Goal: Task Accomplishment & Management: Manage account settings

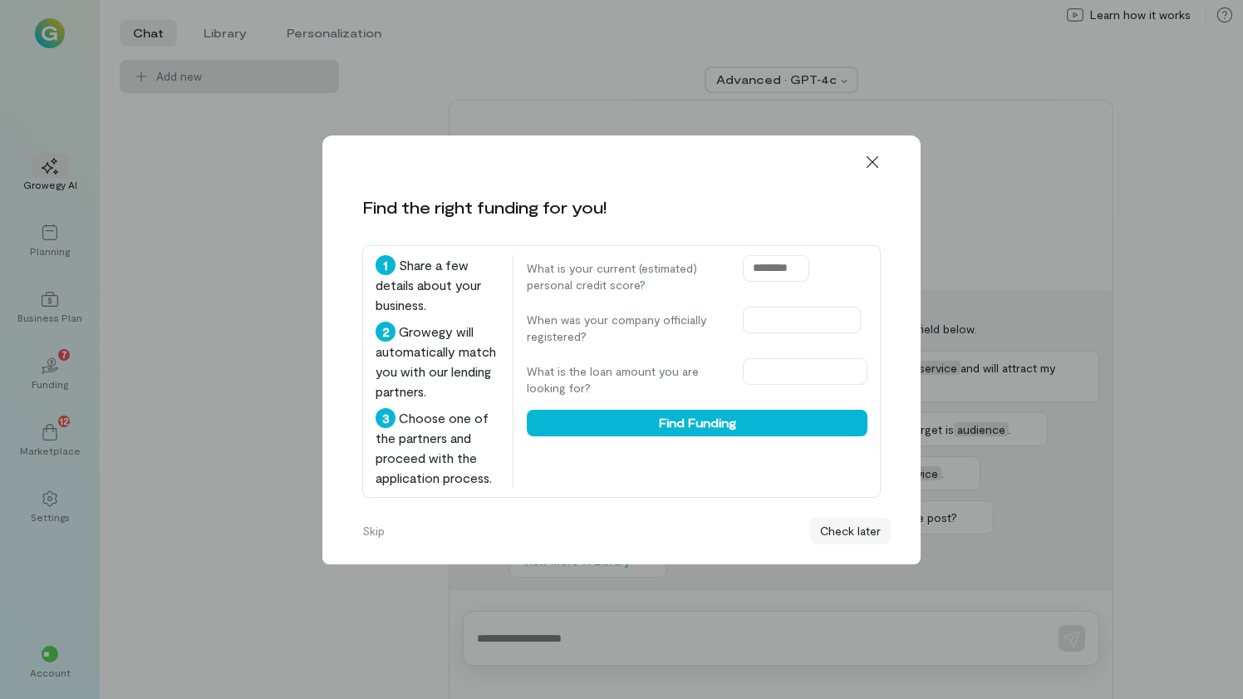
click at [844, 534] on button "Check later" at bounding box center [850, 530] width 81 height 27
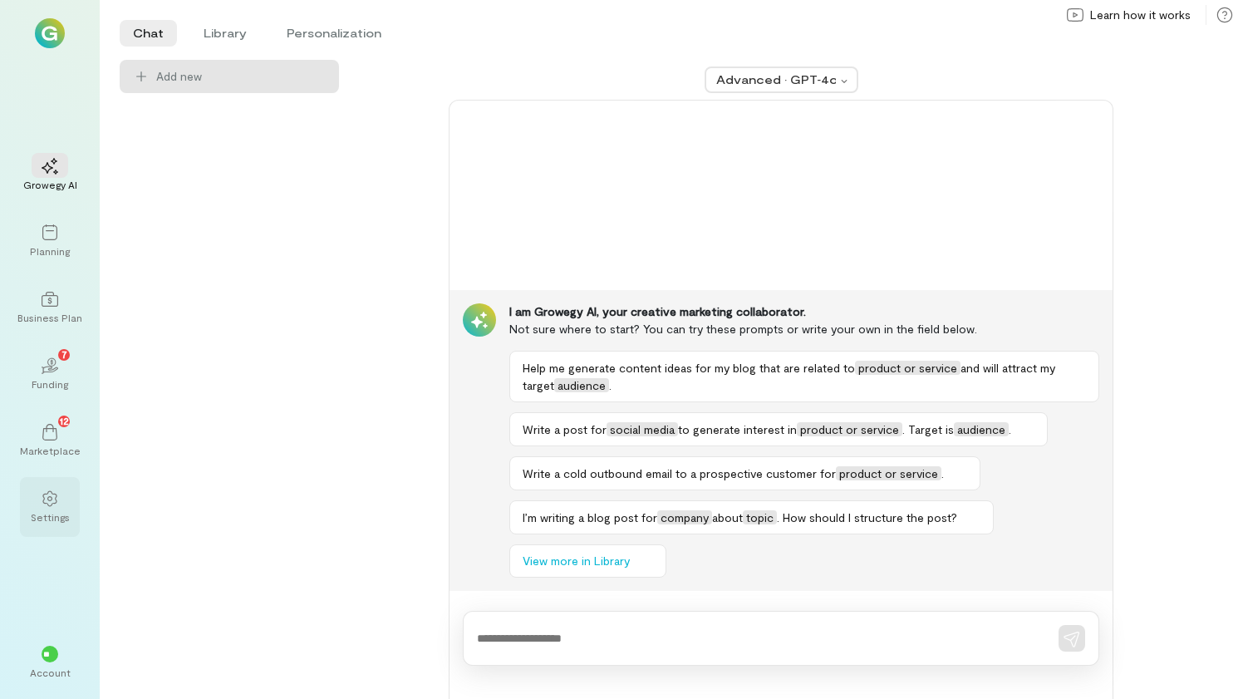
click at [52, 503] on icon at bounding box center [50, 498] width 17 height 17
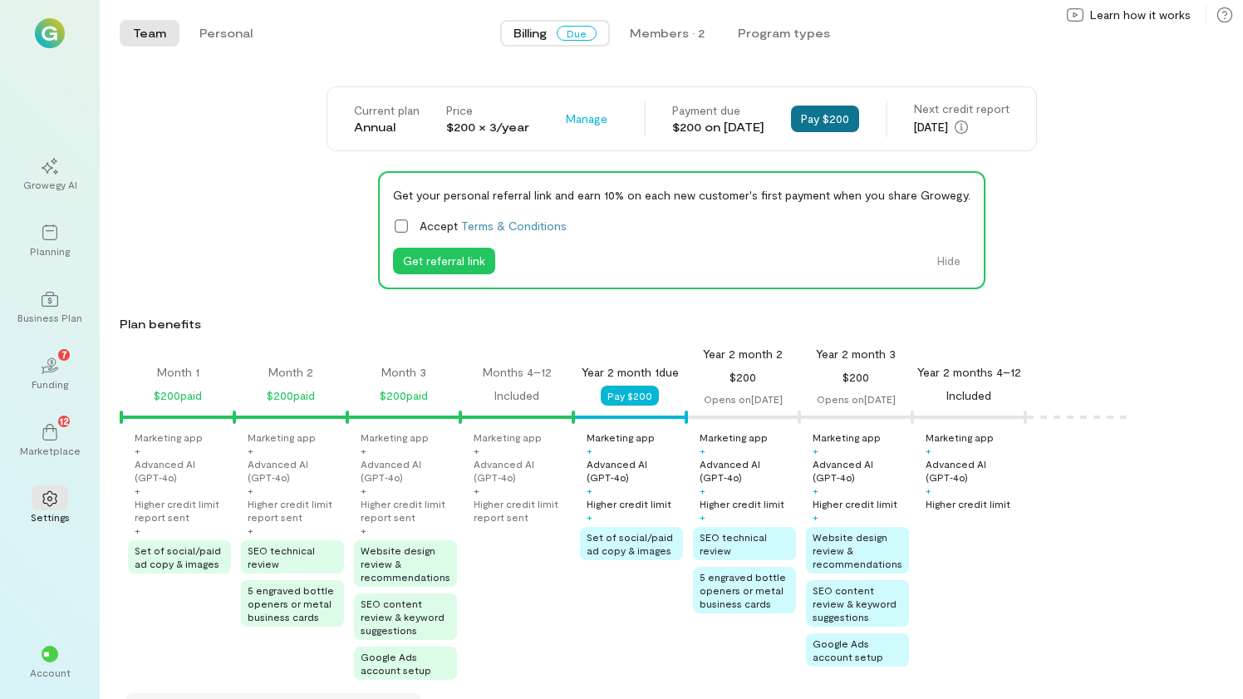
click at [855, 120] on button "Pay $200" at bounding box center [825, 118] width 68 height 27
